Goal: Transaction & Acquisition: Purchase product/service

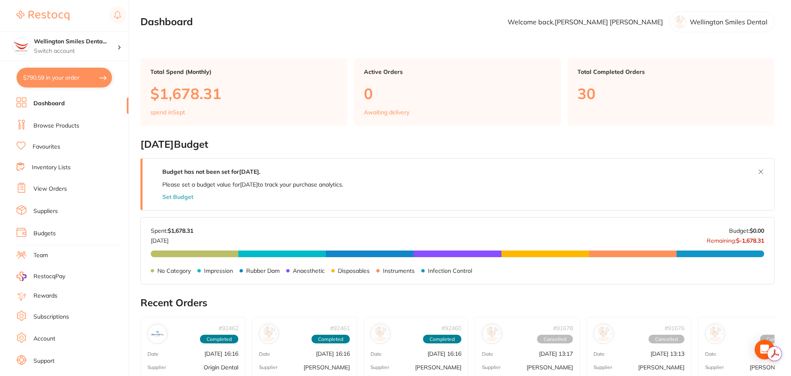
click at [83, 115] on ul "Dashboard Browse Products Favourites Inventory Lists View Orders Suppliers Budg…" at bounding box center [73, 239] width 112 height 285
click at [54, 123] on link "Browse Products" at bounding box center [56, 126] width 46 height 8
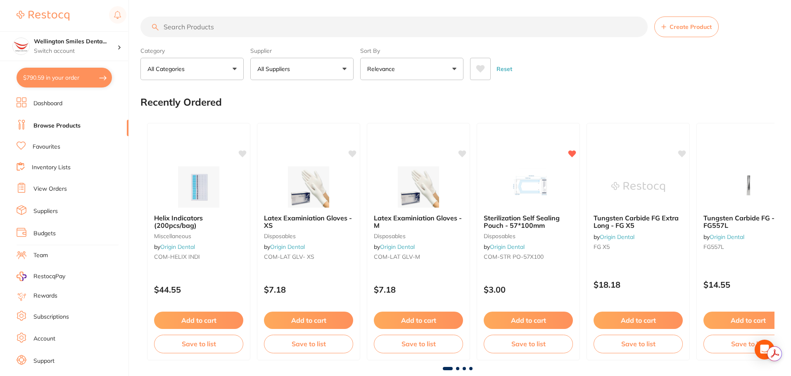
click at [268, 24] on input "search" at bounding box center [393, 27] width 507 height 21
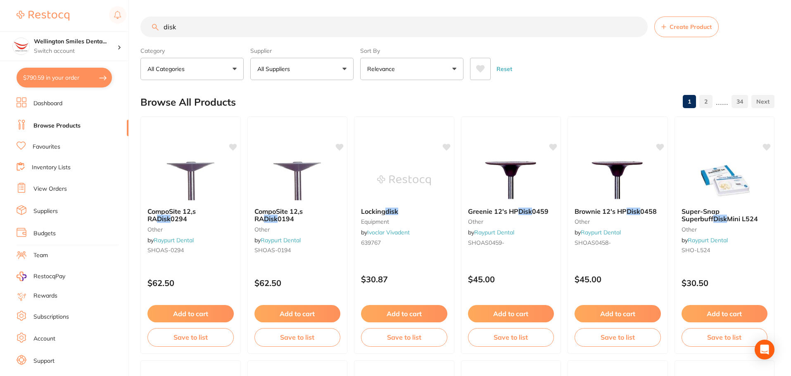
scroll to position [0, 0]
drag, startPoint x: 197, startPoint y: 32, endPoint x: 160, endPoint y: 34, distance: 36.8
click at [160, 34] on input "disk" at bounding box center [393, 27] width 507 height 21
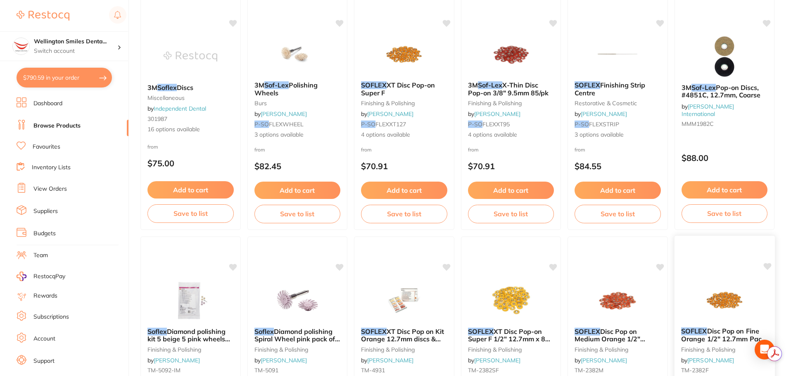
scroll to position [0, 0]
type input "sof lex"
click at [767, 266] on icon at bounding box center [767, 266] width 8 height 7
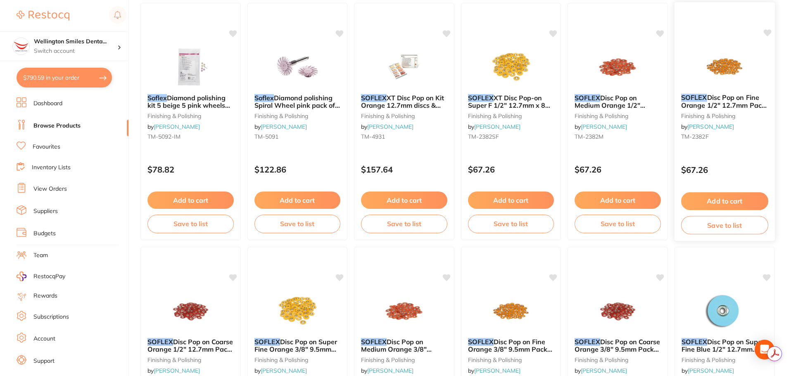
scroll to position [413, 0]
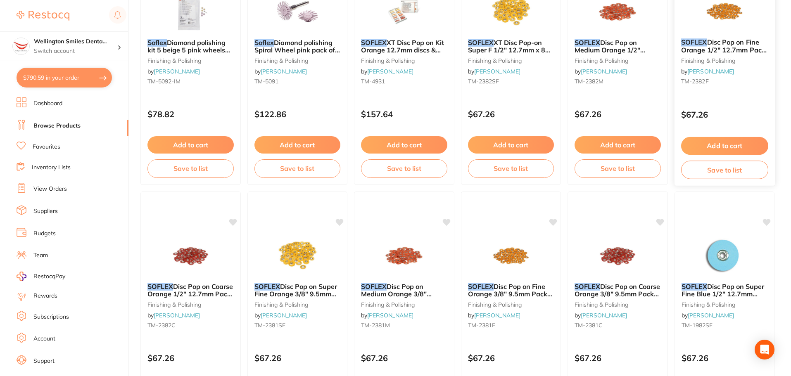
click at [725, 142] on button "Add to cart" at bounding box center [723, 146] width 87 height 18
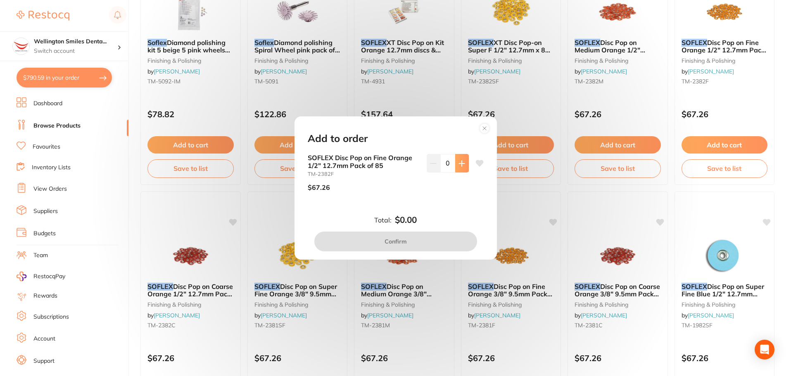
click at [458, 162] on icon at bounding box center [461, 163] width 7 height 7
type input "1"
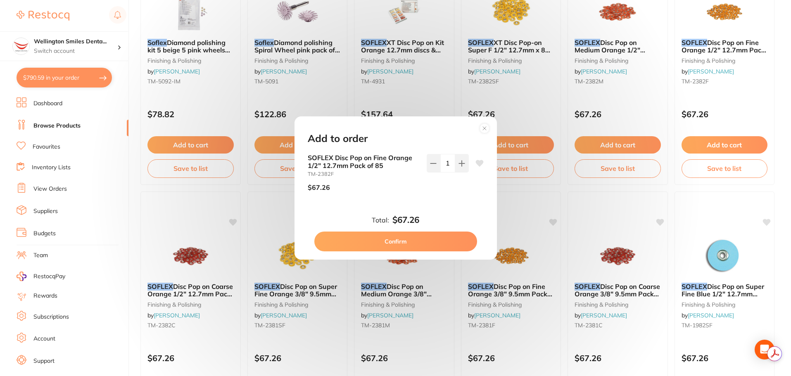
scroll to position [0, 0]
click at [443, 235] on button "Confirm" at bounding box center [395, 242] width 163 height 20
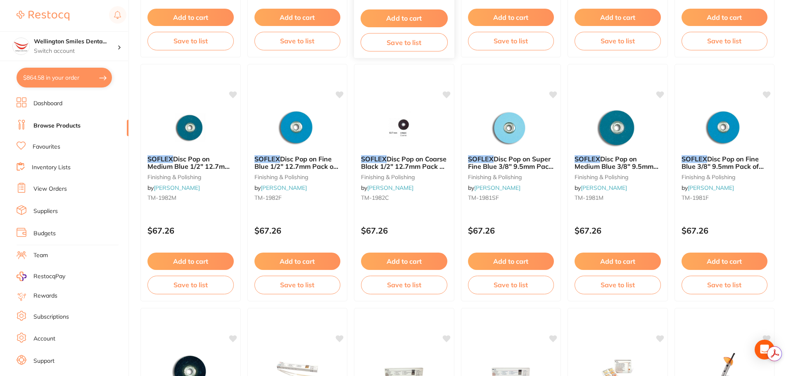
scroll to position [950, 0]
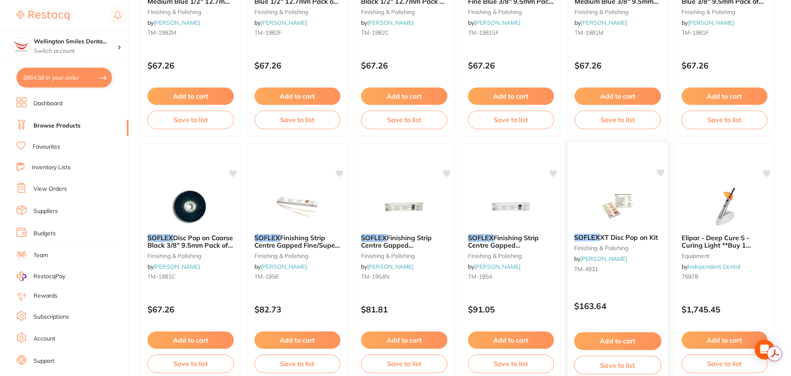
click at [630, 281] on div "SOFLEX XT Disc Pop on Kit finishing & polishing by [PERSON_NAME] TM-4931" at bounding box center [617, 254] width 100 height 55
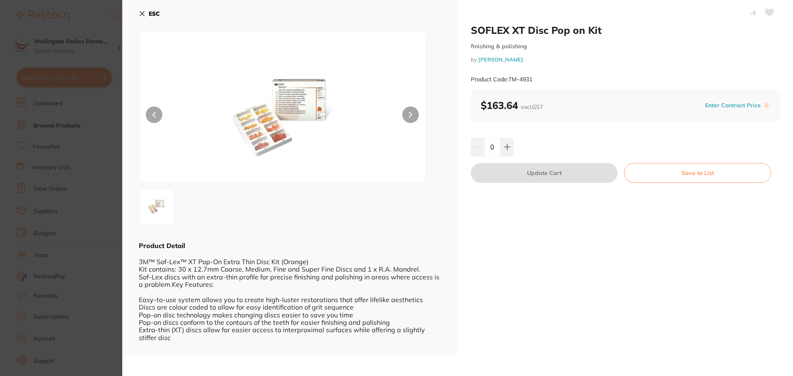
click at [141, 14] on icon at bounding box center [142, 14] width 5 height 5
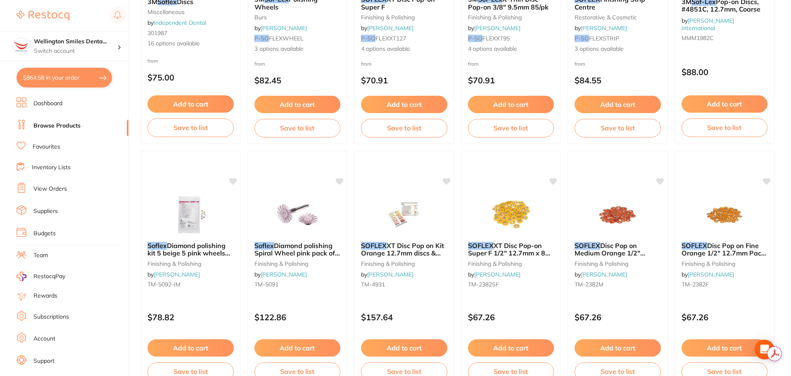
scroll to position [206, 0]
